Goal: Obtain resource: Download file/media

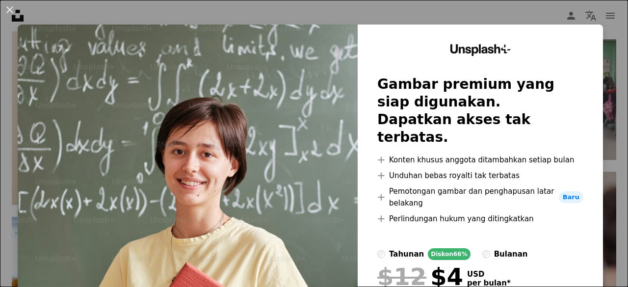
click at [477, 18] on div "An X shape Unsplash+ Gambar premium yang siap digunakan. Dapatkan akses tak ter…" at bounding box center [314, 143] width 628 height 287
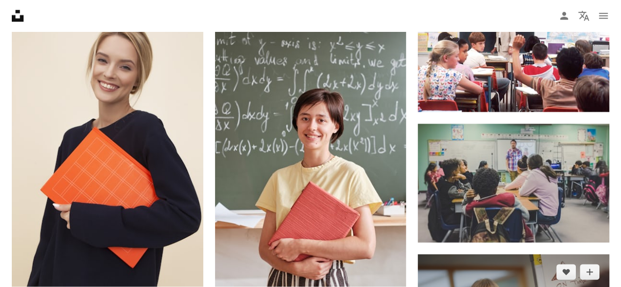
scroll to position [491, 0]
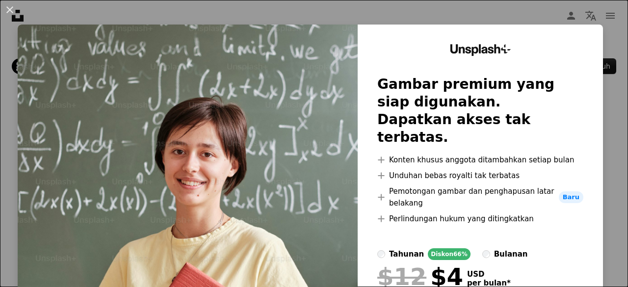
click at [602, 113] on div "An X shape Unsplash+ Gambar premium yang siap digunakan. Dapatkan akses tak ter…" at bounding box center [314, 143] width 628 height 287
